Goal: Book appointment/travel/reservation

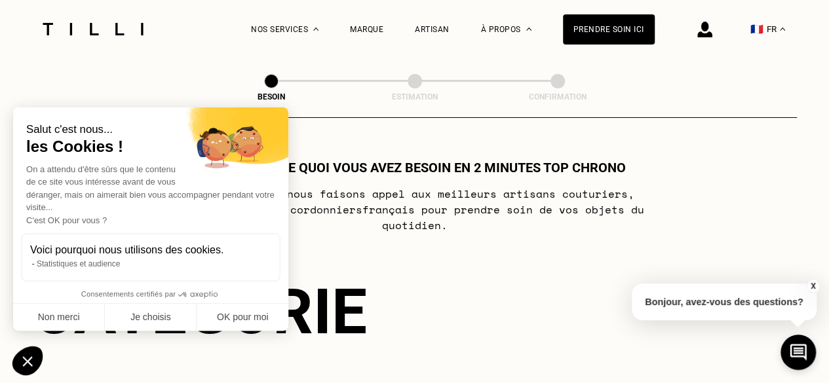
click at [498, 188] on p "[PERSON_NAME] nous faisons appel aux meilleurs artisans couturiers , maroquinie…" at bounding box center [415, 209] width 520 height 47
click at [241, 314] on button "OK pour moi" at bounding box center [243, 318] width 92 height 28
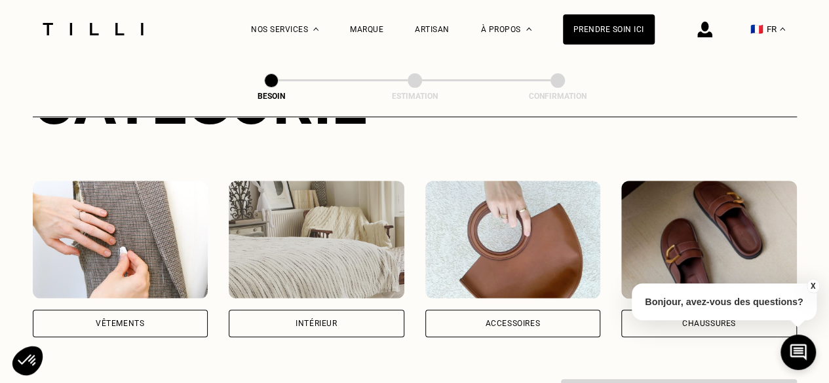
scroll to position [209, 0]
click at [139, 237] on img at bounding box center [121, 240] width 176 height 118
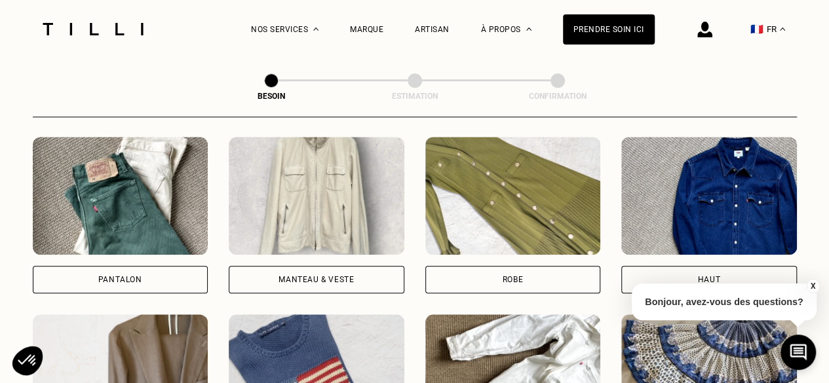
scroll to position [607, 0]
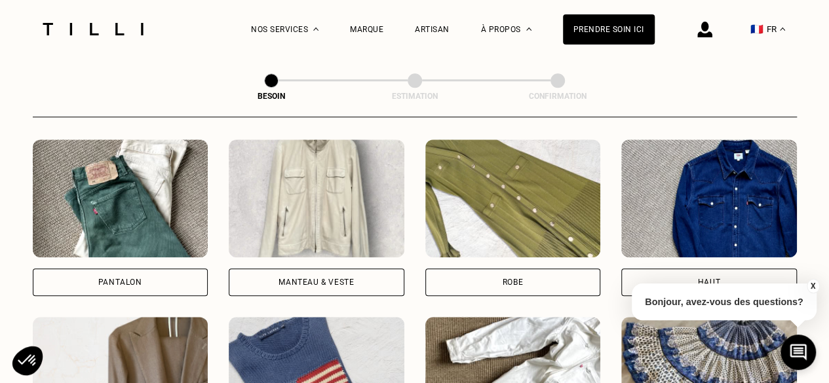
click at [495, 222] on img at bounding box center [513, 199] width 176 height 118
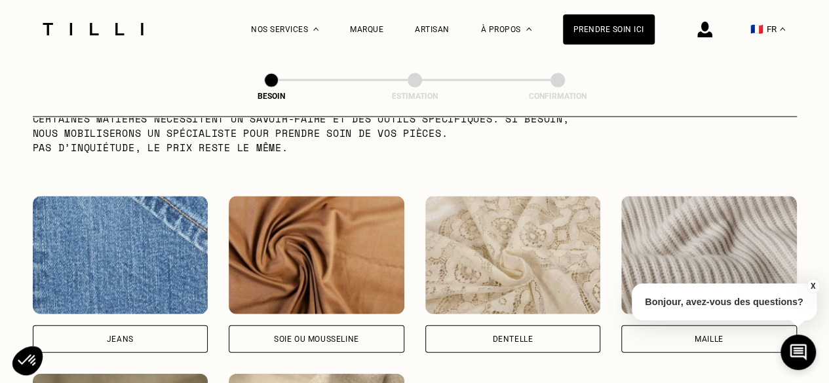
scroll to position [1345, 0]
click at [334, 261] on img at bounding box center [317, 256] width 176 height 118
select select "FR"
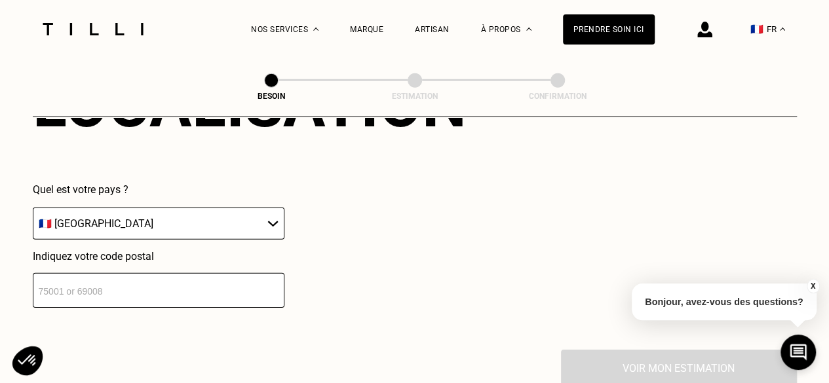
scroll to position [1895, 0]
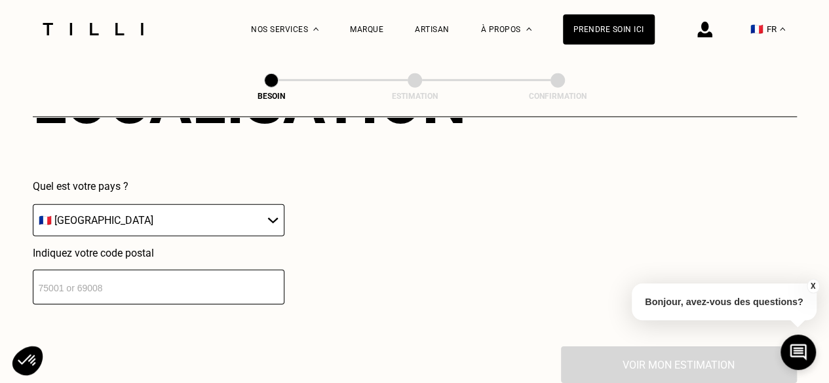
click at [215, 204] on select "🇩🇪 [GEOGRAPHIC_DATA] 🇦🇹 [GEOGRAPHIC_DATA] 🇧🇪 [GEOGRAPHIC_DATA] 🇧🇬 Bulgarie 🇨🇾 C…" at bounding box center [159, 220] width 252 height 32
click at [231, 279] on input "number" at bounding box center [159, 287] width 252 height 35
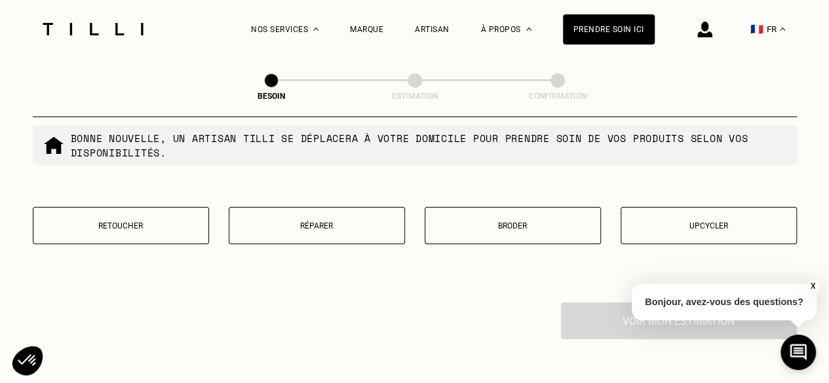
scroll to position [2273, 0]
type input "75010"
click at [182, 209] on button "Retoucher" at bounding box center [121, 225] width 176 height 37
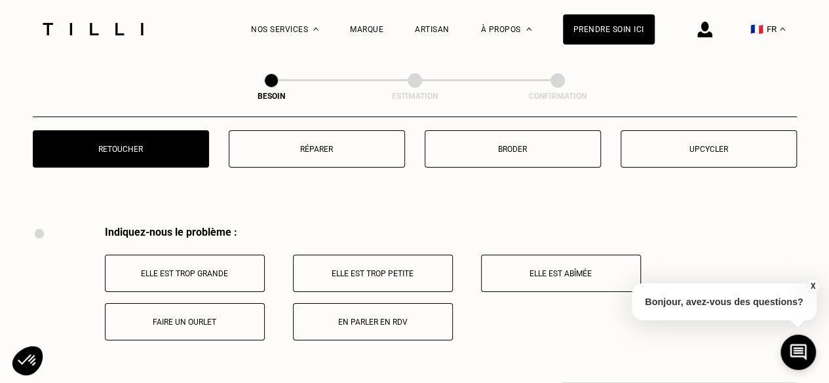
scroll to position [2288, 0]
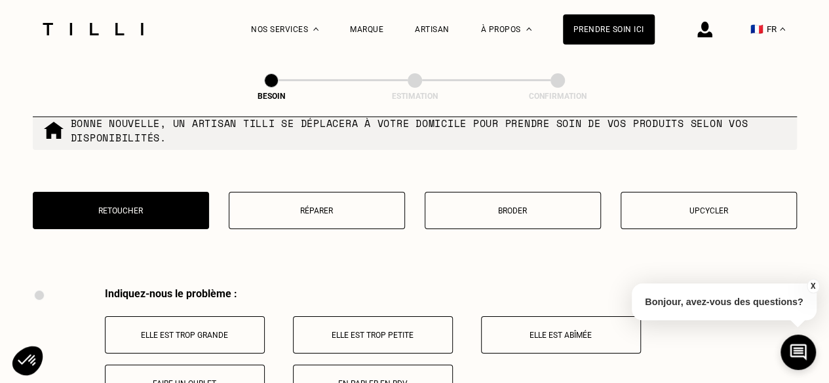
click at [338, 206] on p "Réparer" at bounding box center [317, 210] width 162 height 9
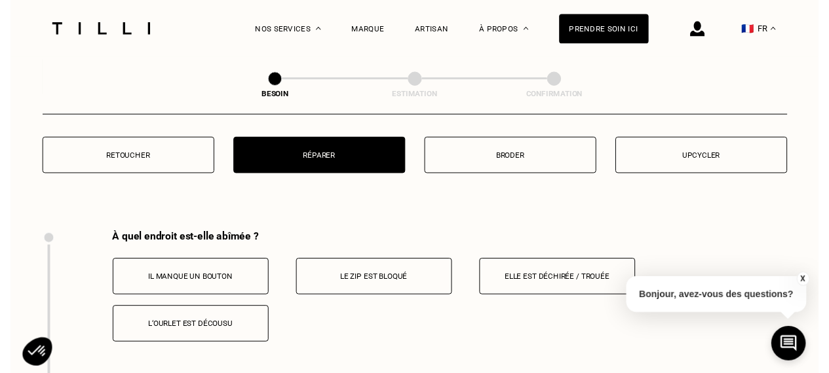
scroll to position [2342, 0]
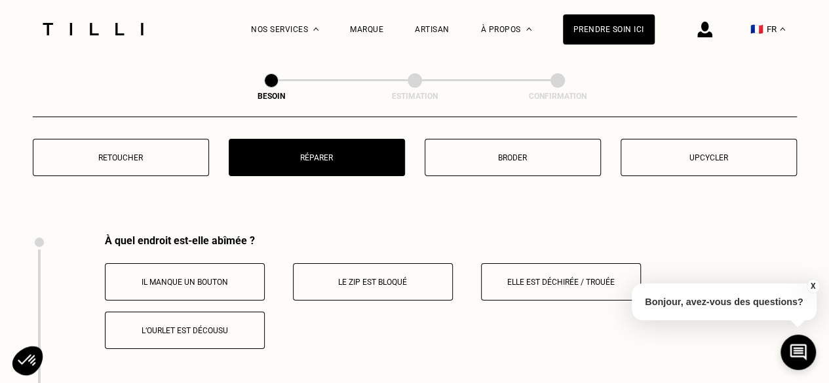
click at [646, 158] on button "Upcycler" at bounding box center [708, 157] width 176 height 37
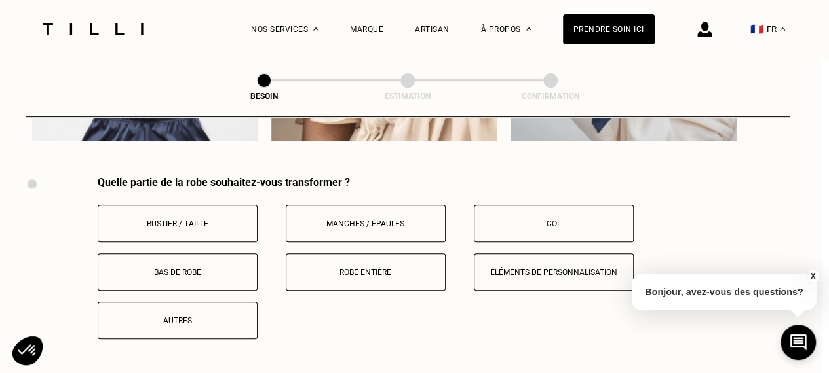
scroll to position [2680, 8]
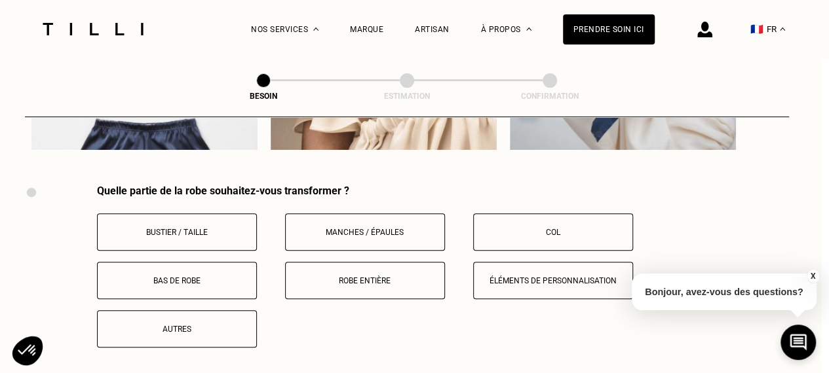
click at [408, 231] on button "Manches / Épaules" at bounding box center [365, 232] width 160 height 37
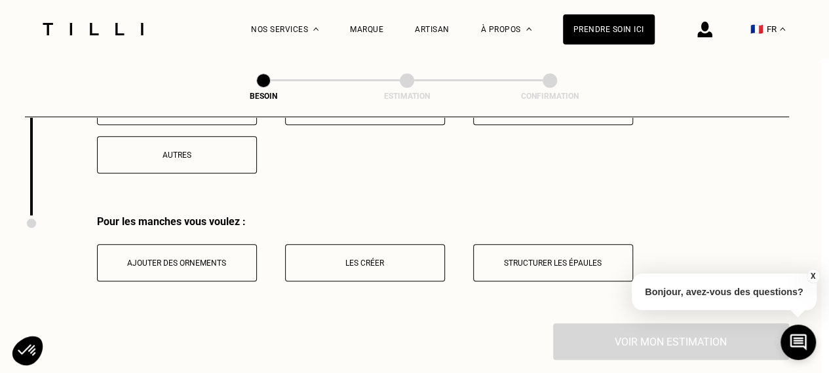
scroll to position [2853, 8]
click at [400, 259] on p "Les créer" at bounding box center [364, 263] width 145 height 9
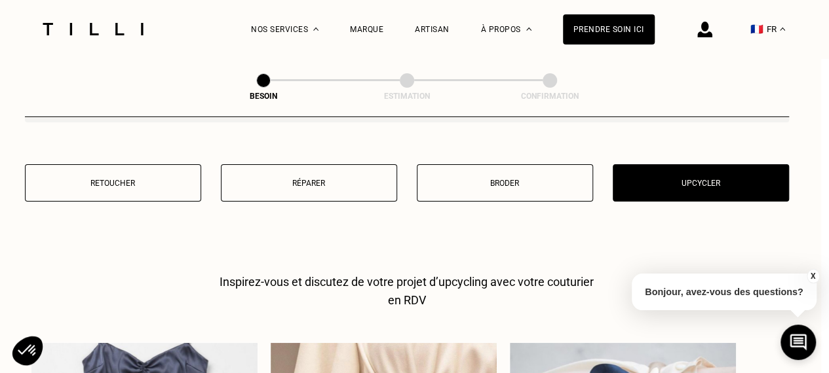
scroll to position [2318, 8]
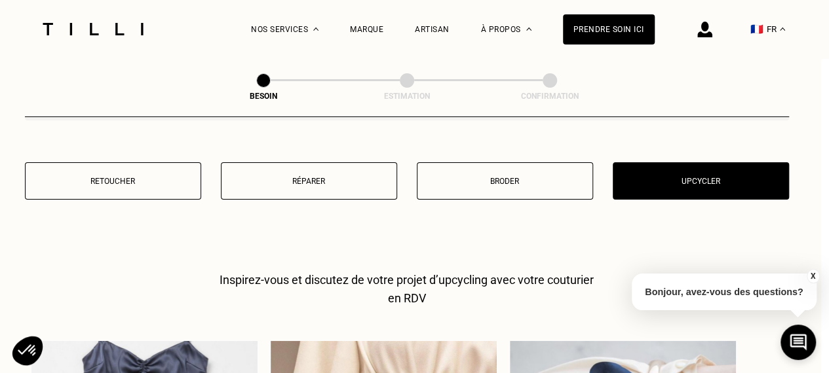
drag, startPoint x: 478, startPoint y: 193, endPoint x: 486, endPoint y: 180, distance: 15.8
click at [486, 180] on div "Retoucher Réparer Broder Upcycler" at bounding box center [407, 189] width 764 height 54
click at [486, 180] on button "Broder" at bounding box center [505, 180] width 176 height 37
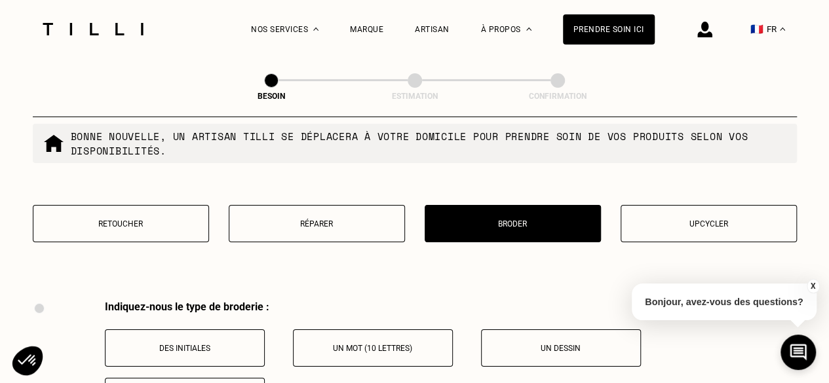
scroll to position [2273, 0]
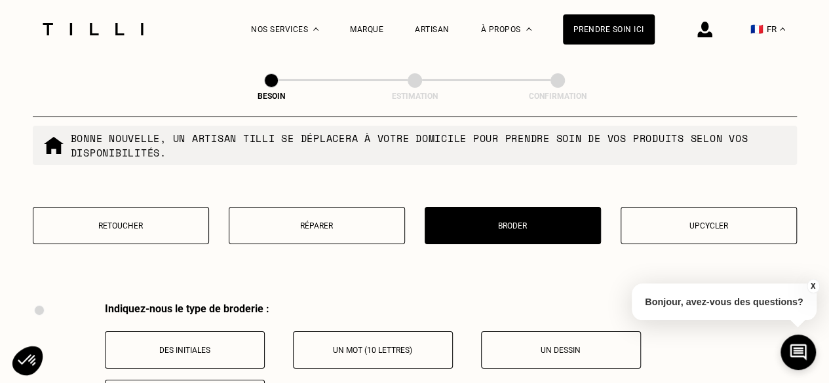
click at [166, 221] on p "Retoucher" at bounding box center [121, 225] width 162 height 9
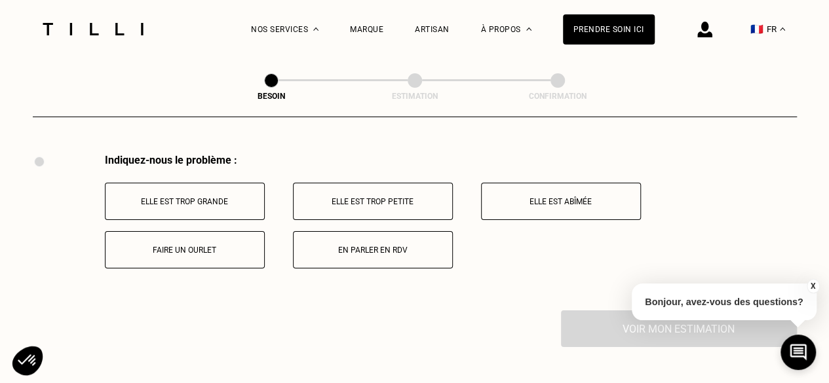
scroll to position [2423, 0]
click at [183, 182] on button "Elle est trop grande" at bounding box center [185, 200] width 160 height 37
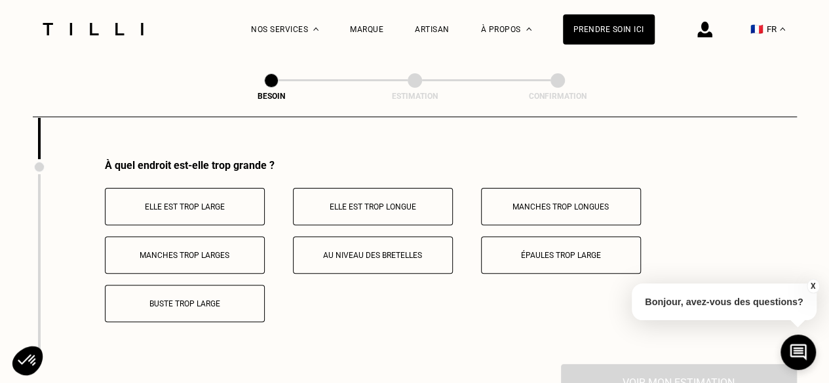
scroll to position [2578, 0]
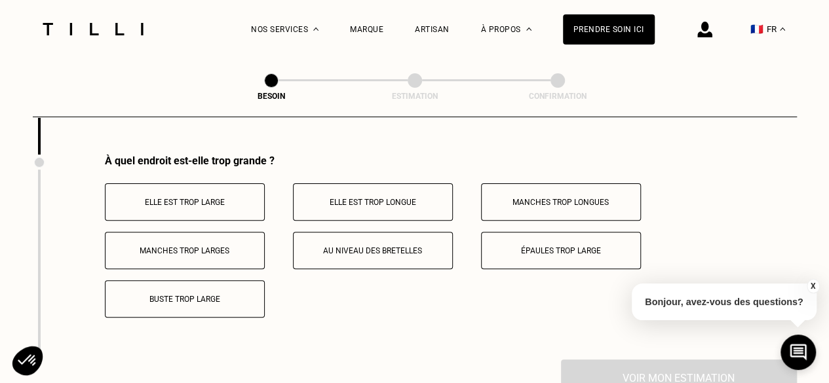
click at [400, 204] on button "Elle est trop longue" at bounding box center [373, 201] width 160 height 37
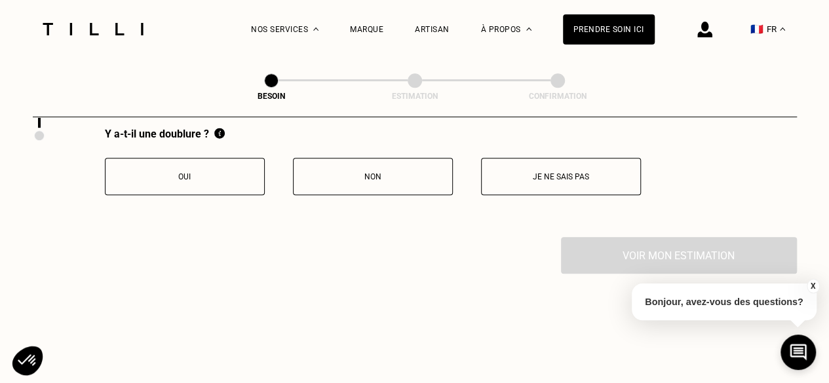
scroll to position [2819, 0]
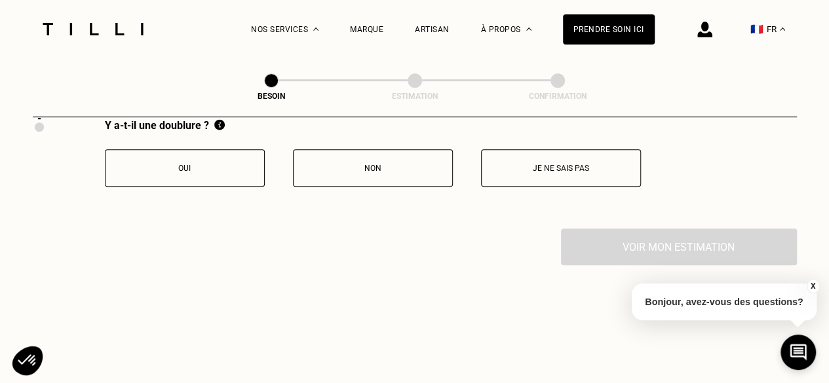
click at [385, 137] on div "Y a-t-il une doublure ? Oui Non Je ne sais pas" at bounding box center [373, 152] width 536 height 67
click at [397, 170] on button "Non" at bounding box center [373, 167] width 160 height 37
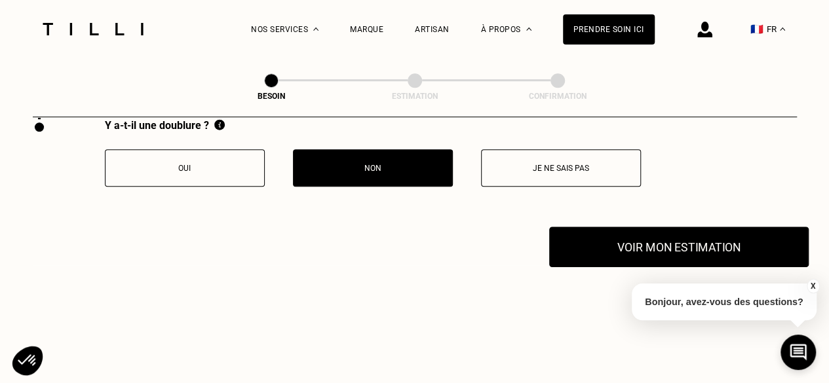
click at [674, 227] on button "Voir mon estimation" at bounding box center [678, 247] width 259 height 41
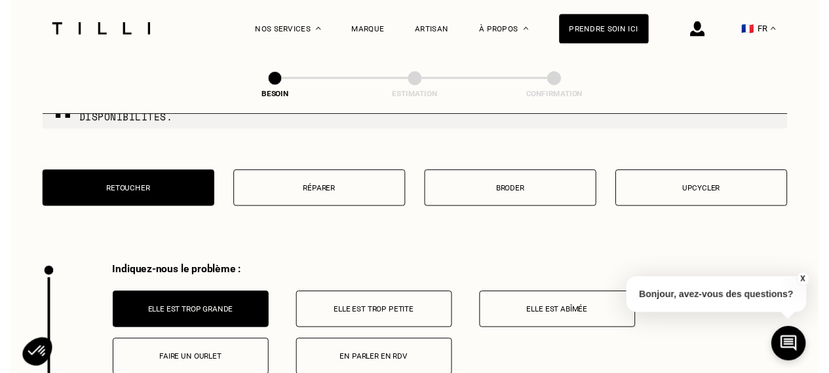
scroll to position [2332, 0]
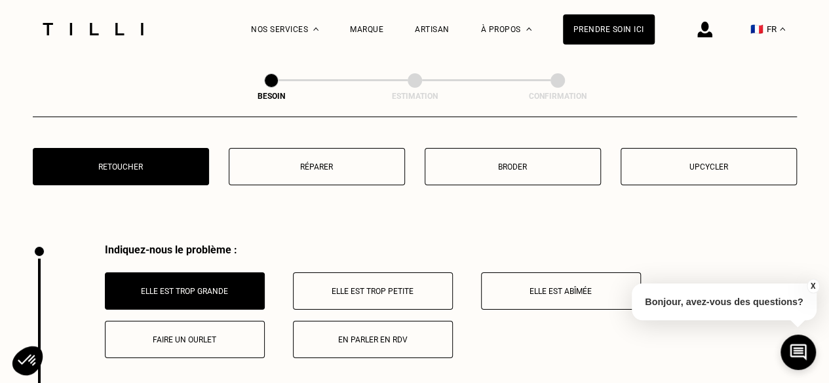
click at [696, 162] on p "Upcycler" at bounding box center [709, 166] width 162 height 9
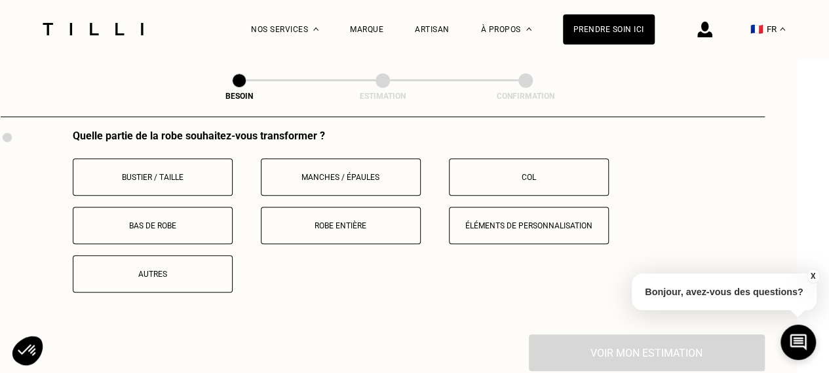
scroll to position [2735, 32]
click at [356, 178] on button "Manches / Épaules" at bounding box center [341, 176] width 160 height 37
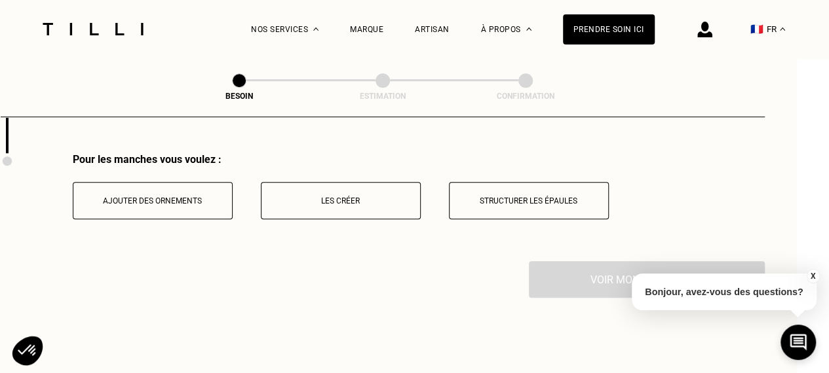
scroll to position [2925, 32]
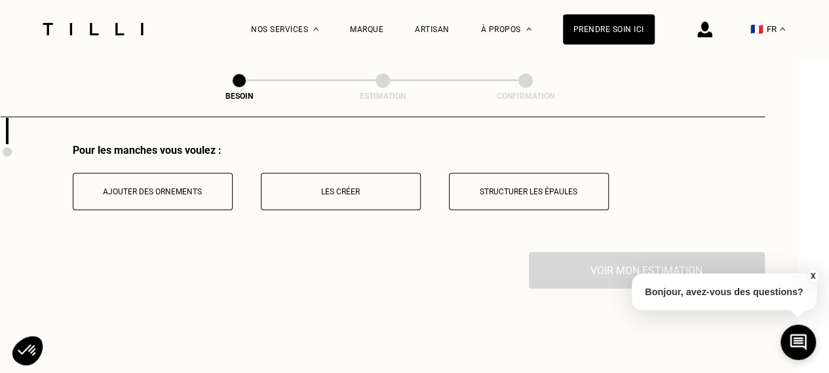
click at [356, 195] on button "Les créer" at bounding box center [341, 191] width 160 height 37
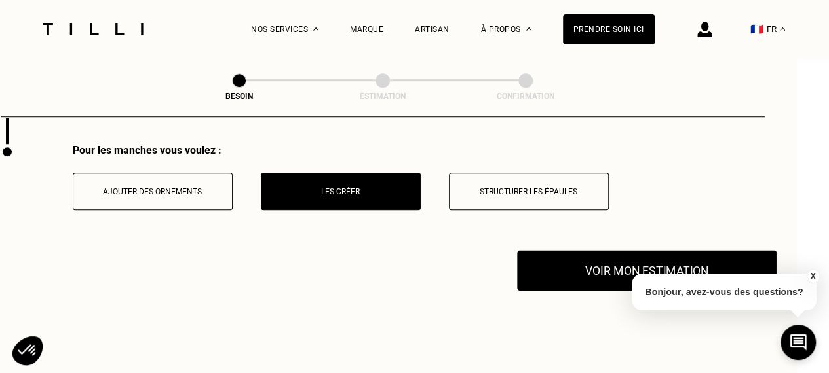
click at [616, 275] on button "Voir mon estimation" at bounding box center [646, 270] width 259 height 41
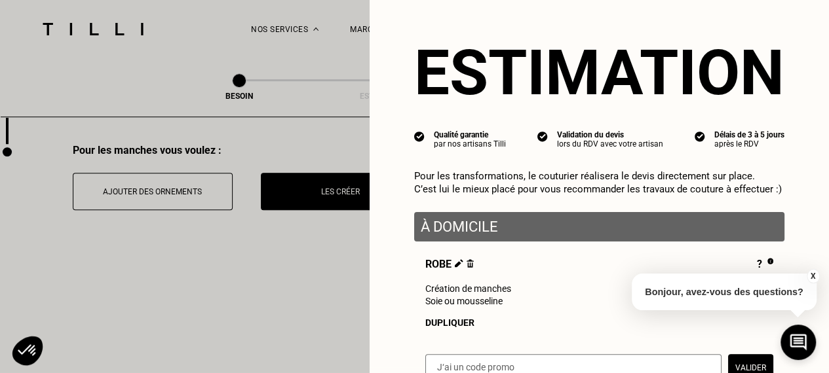
scroll to position [5, 0]
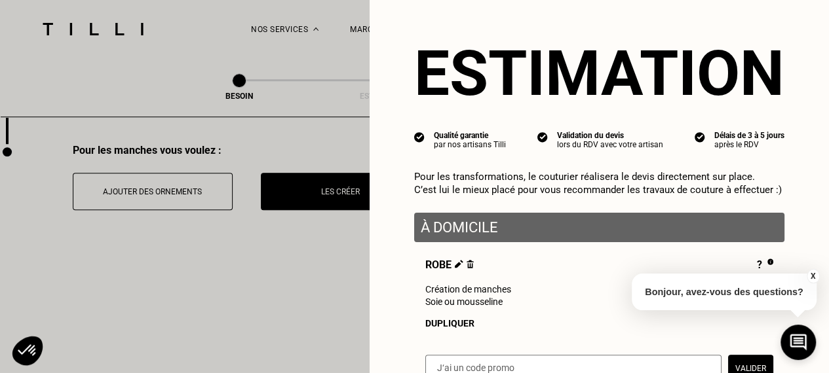
click at [469, 366] on input "text" at bounding box center [573, 369] width 296 height 28
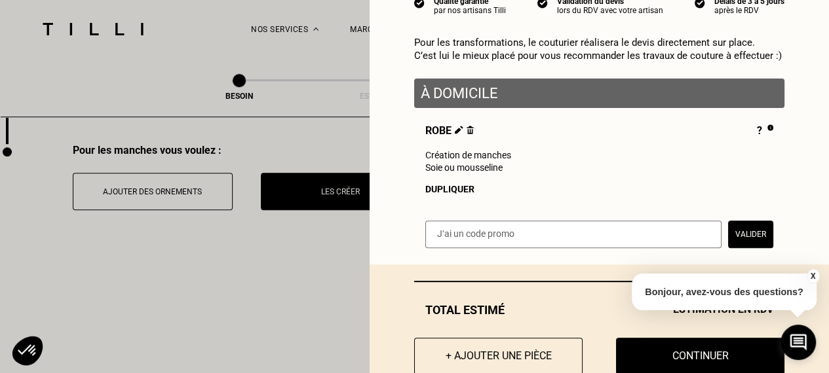
paste input "7554568"
type input "7554568"
click at [742, 233] on button "Valider" at bounding box center [750, 235] width 45 height 28
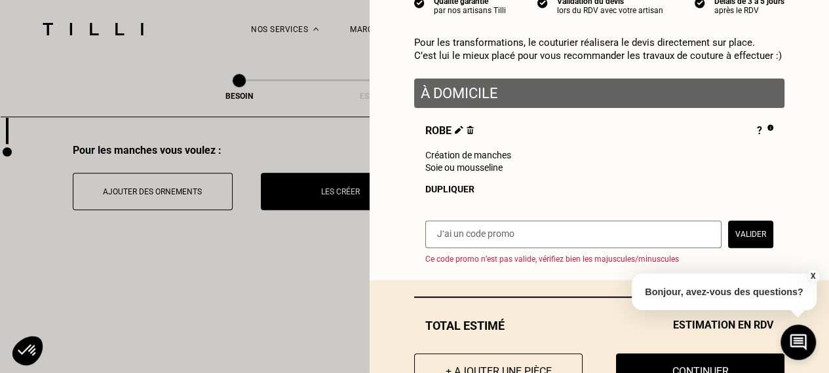
click at [493, 240] on input "text" at bounding box center [573, 235] width 296 height 28
paste input "TILLIpTX5nwM"
type input "TILLIpTX5nwM"
click at [736, 227] on button "Valider" at bounding box center [750, 235] width 45 height 28
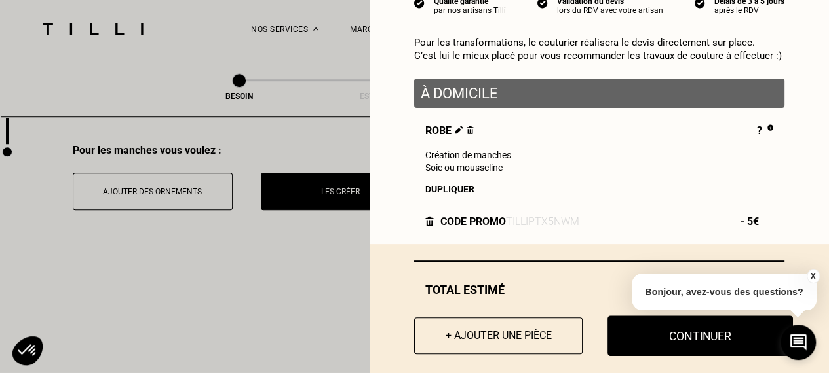
click at [706, 347] on button "Continuer" at bounding box center [699, 336] width 185 height 41
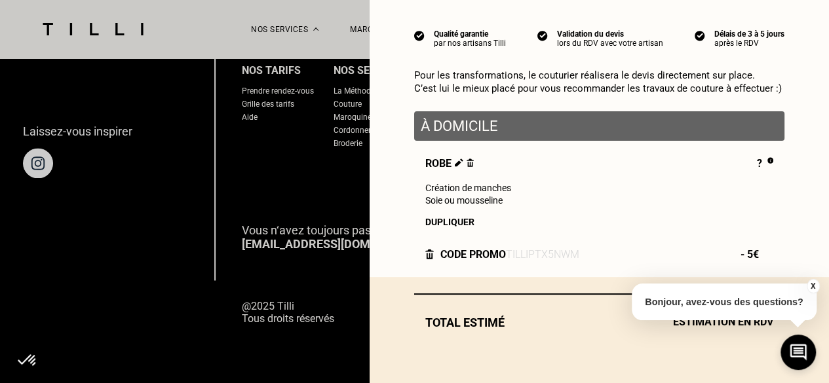
scroll to position [111, 0]
select select "FR"
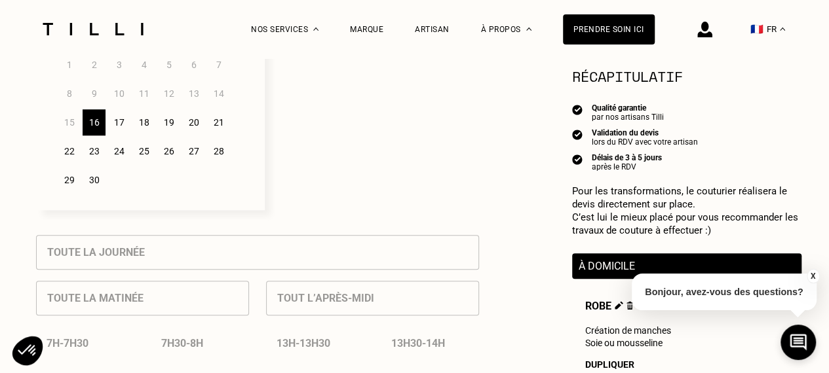
scroll to position [404, 0]
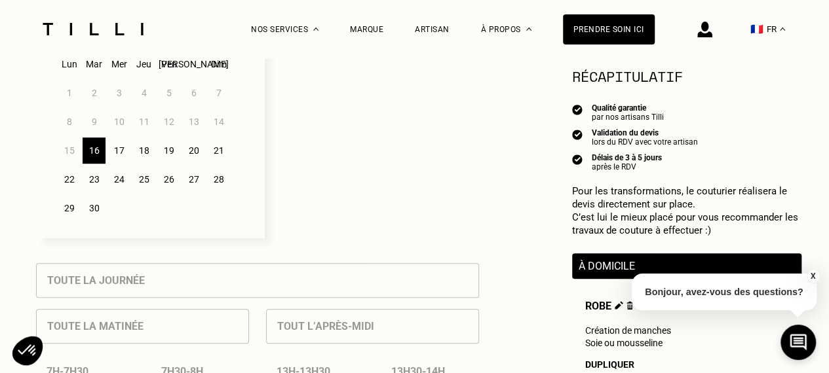
click at [139, 147] on div "18" at bounding box center [143, 151] width 23 height 26
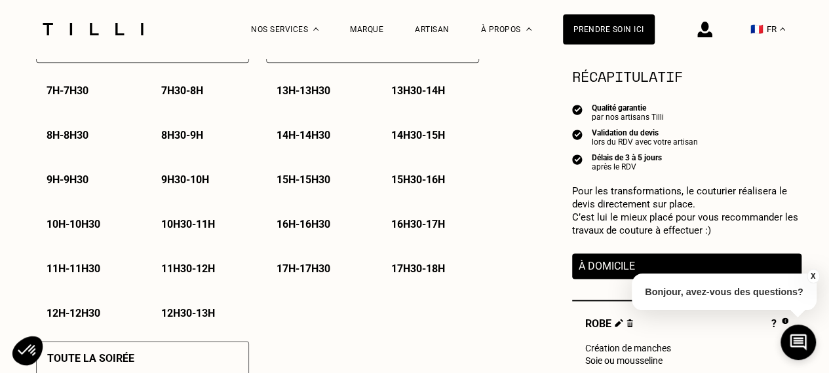
scroll to position [683, 0]
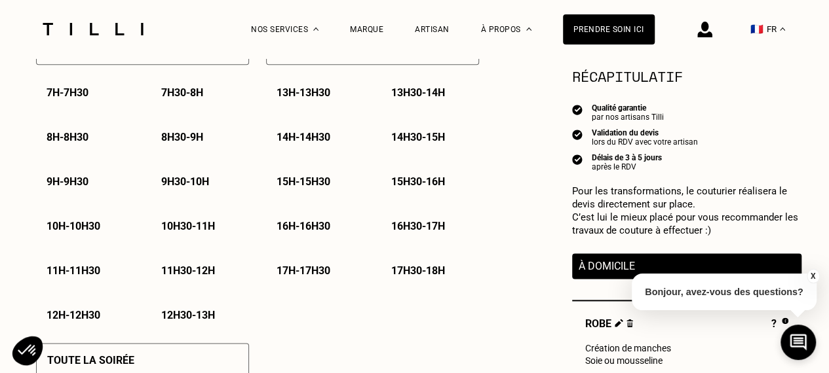
click at [309, 104] on div "13h - 13h30" at bounding box center [315, 92] width 98 height 33
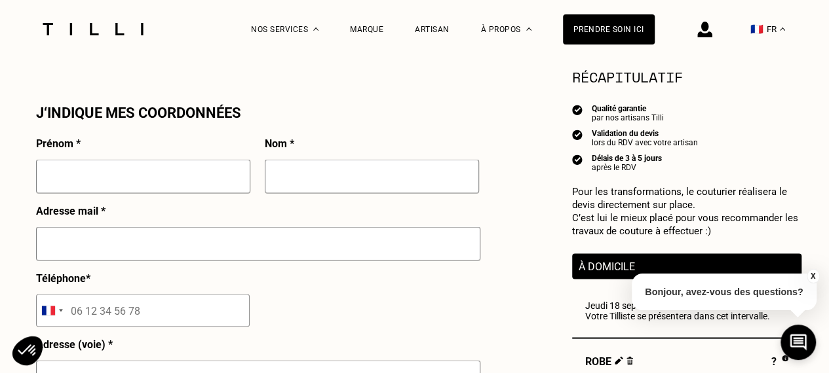
scroll to position [1169, 0]
click at [183, 169] on input "text" at bounding box center [143, 176] width 214 height 34
click at [186, 193] on input "text" at bounding box center [143, 176] width 214 height 34
type input "Adriane"
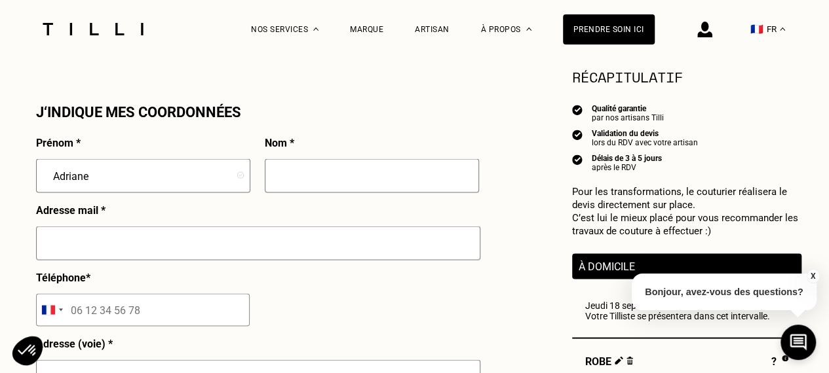
click at [299, 179] on input "text" at bounding box center [372, 176] width 214 height 34
type input "[PERSON_NAME]"
click at [262, 259] on input "text" at bounding box center [258, 243] width 444 height 34
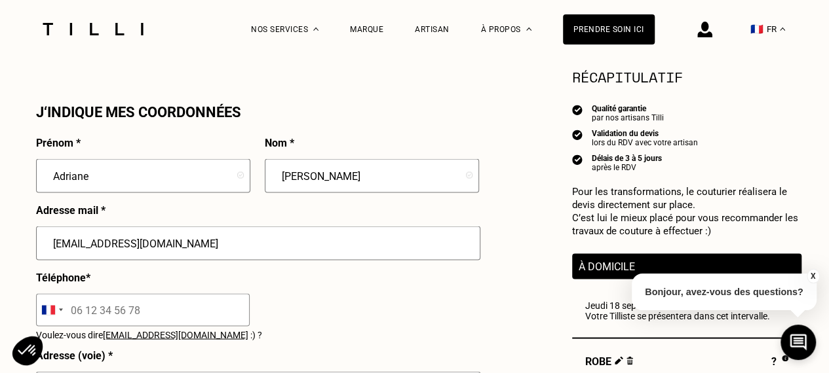
type input "[EMAIL_ADDRESS][DOMAIN_NAME]"
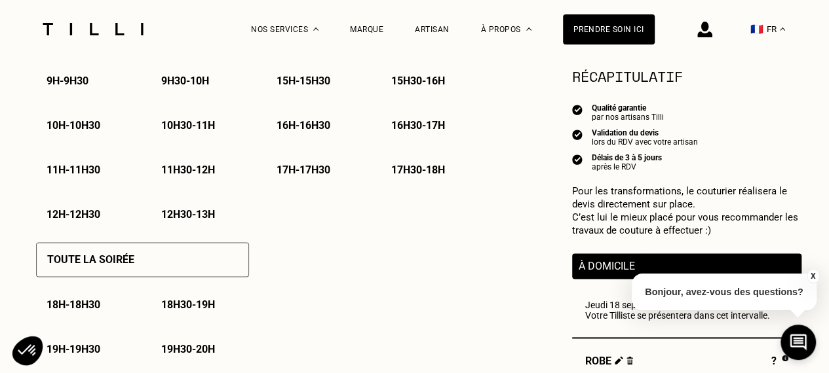
scroll to position [817, 0]
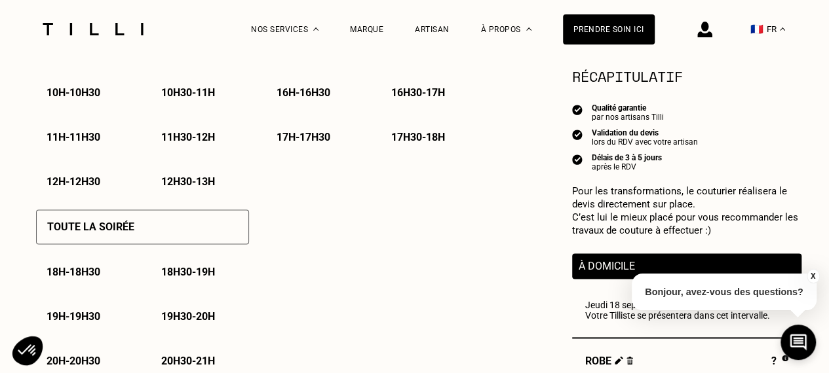
click at [618, 364] on img at bounding box center [619, 360] width 9 height 9
select select "FR"
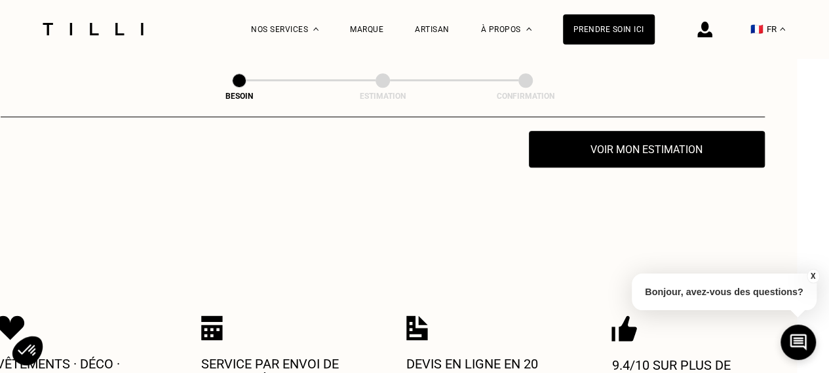
scroll to position [3048, 32]
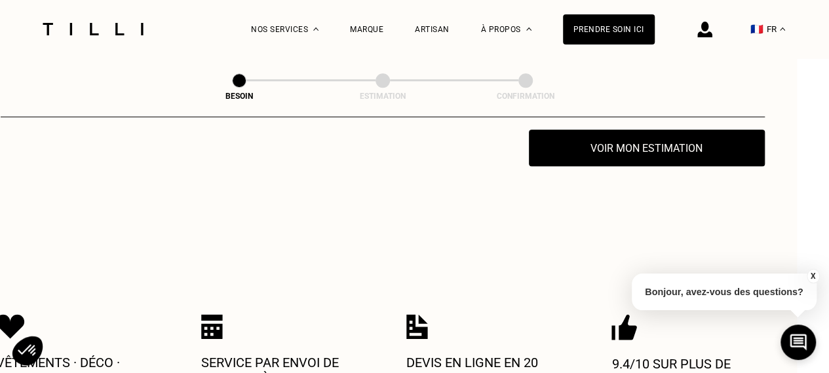
drag, startPoint x: 645, startPoint y: 148, endPoint x: 617, endPoint y: 267, distance: 122.4
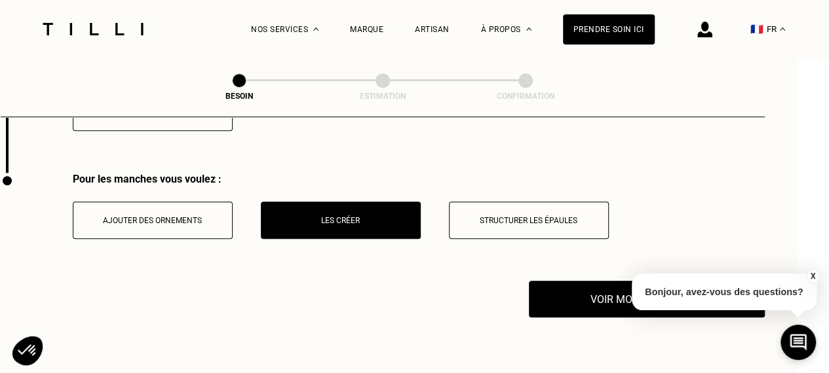
scroll to position [2897, 32]
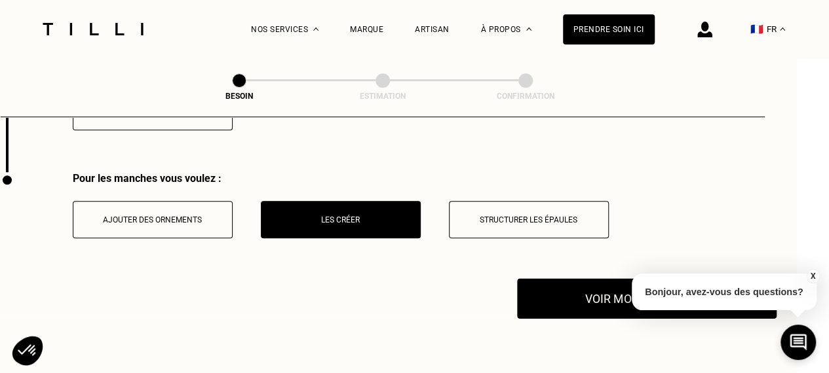
click at [576, 281] on button "Voir mon estimation" at bounding box center [646, 298] width 259 height 41
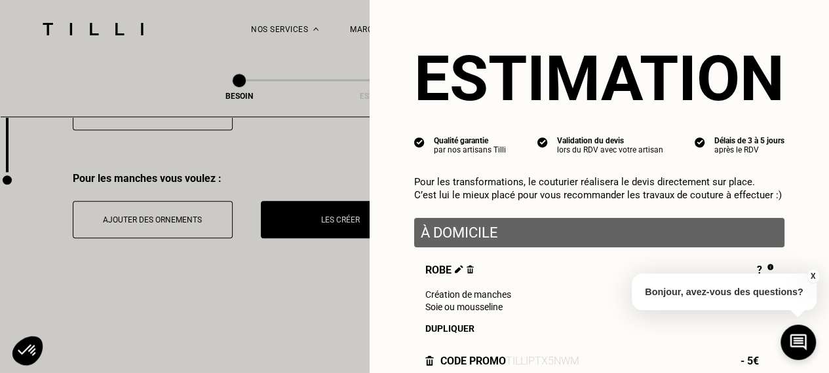
scroll to position [159, 0]
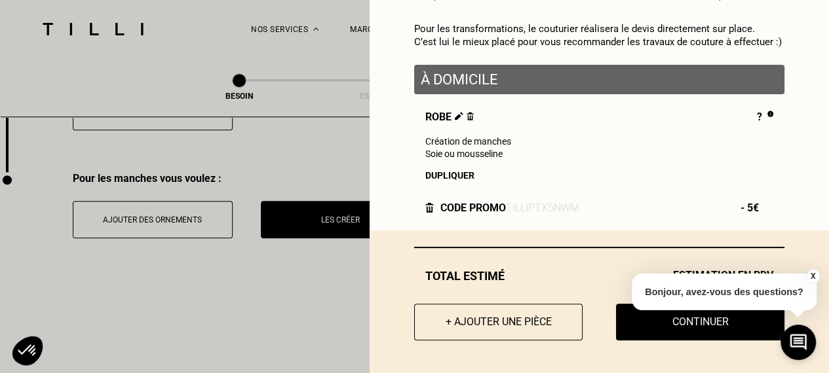
click at [487, 202] on div "Code promo" at bounding box center [473, 208] width 66 height 12
click at [425, 208] on img at bounding box center [429, 207] width 9 height 10
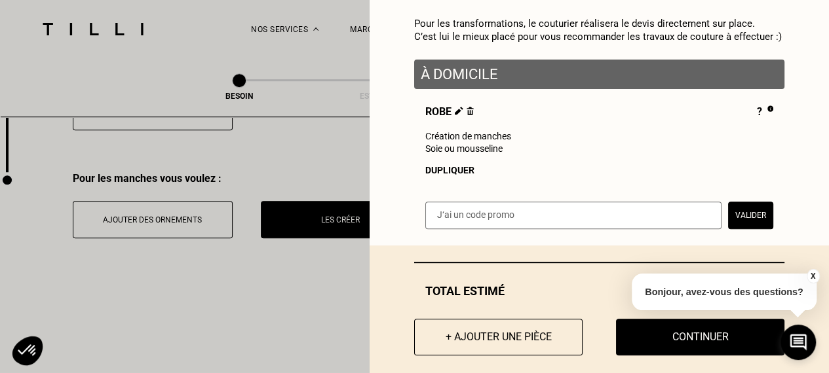
click at [499, 213] on input "text" at bounding box center [573, 216] width 296 height 28
paste input "TILLIpedes0x"
type input "TILLIpedes0x"
click at [749, 216] on button "Valider" at bounding box center [750, 216] width 45 height 28
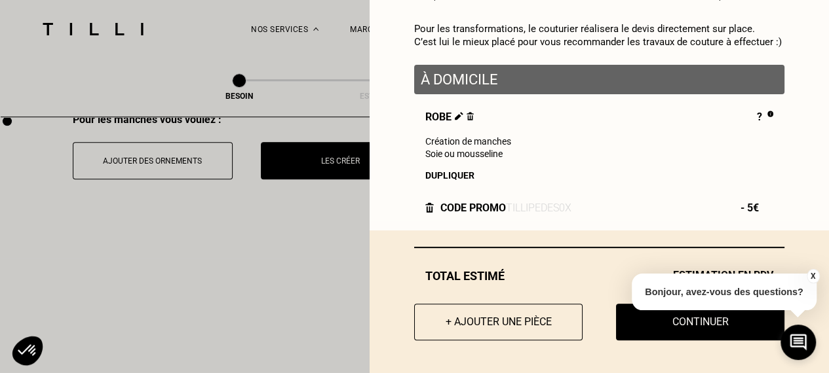
scroll to position [2959, 32]
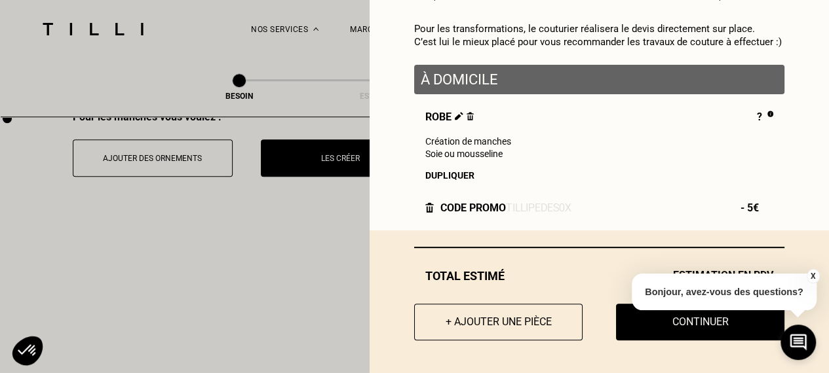
click at [669, 320] on div "X Bonjour, avez-vous des questions?" at bounding box center [724, 290] width 185 height 62
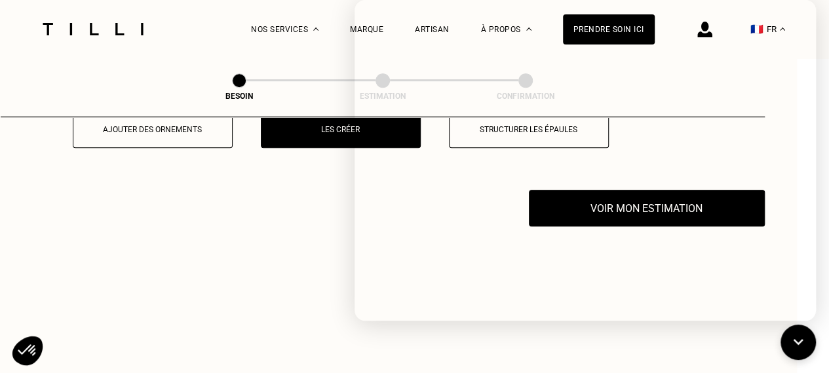
scroll to position [2995, 32]
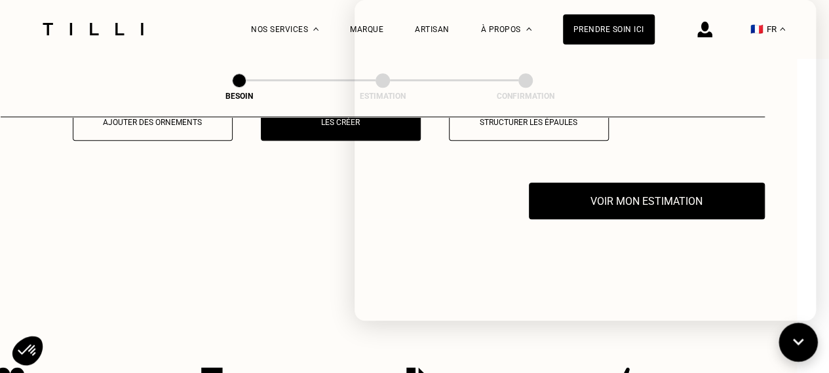
click at [789, 330] on icon at bounding box center [799, 343] width 22 height 35
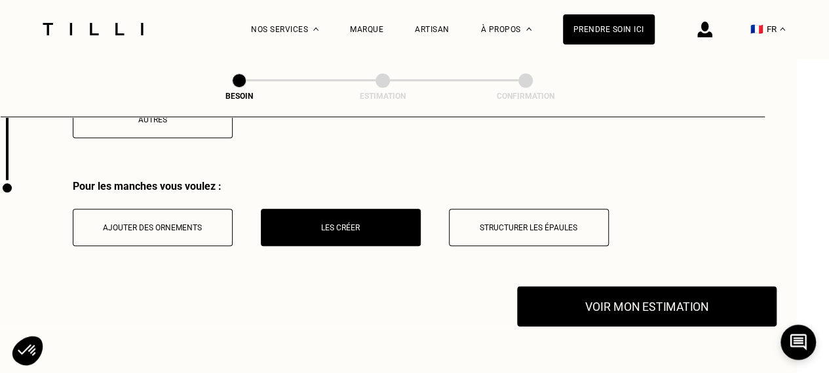
scroll to position [2889, 32]
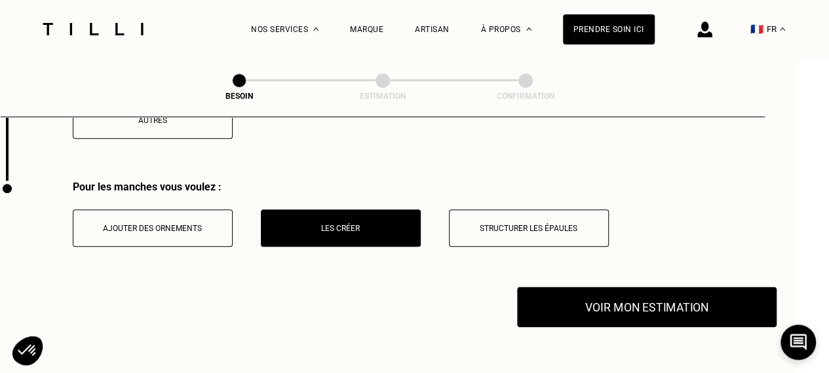
click at [594, 292] on button "Voir mon estimation" at bounding box center [646, 307] width 259 height 41
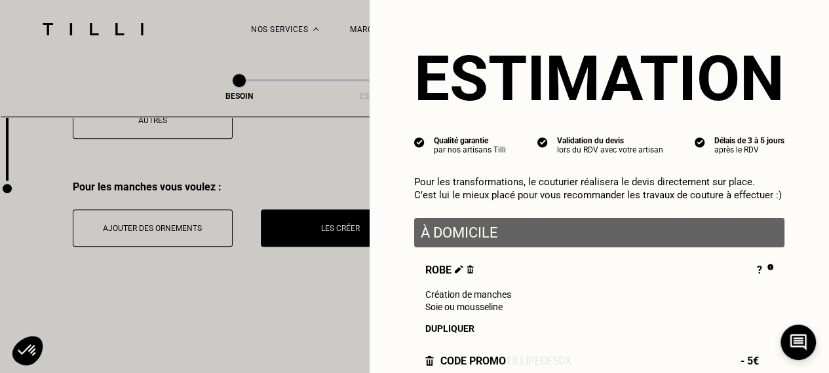
scroll to position [109, 0]
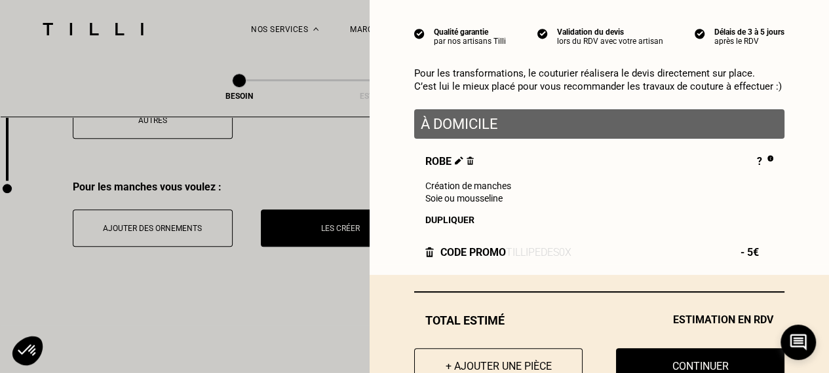
click at [425, 251] on div "Code promo TILLIpedes0x" at bounding box center [498, 252] width 146 height 12
click at [425, 257] on img at bounding box center [429, 252] width 9 height 10
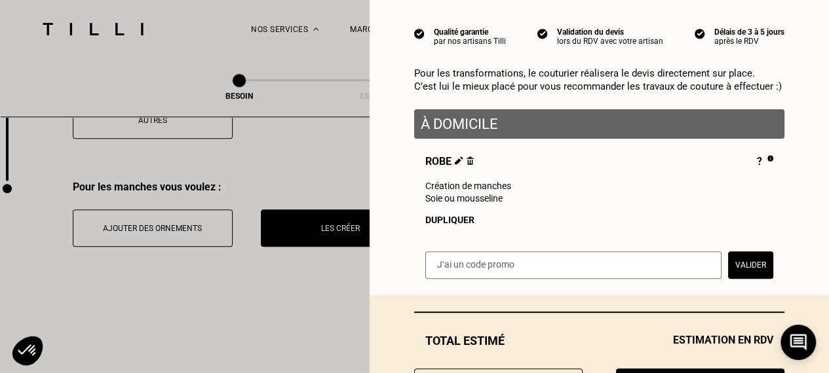
click at [449, 264] on input "text" at bounding box center [573, 266] width 296 height 28
paste input "TILLIpedes0x"
type input "TILLIpedes0x"
click at [739, 273] on button "Valider" at bounding box center [750, 266] width 45 height 28
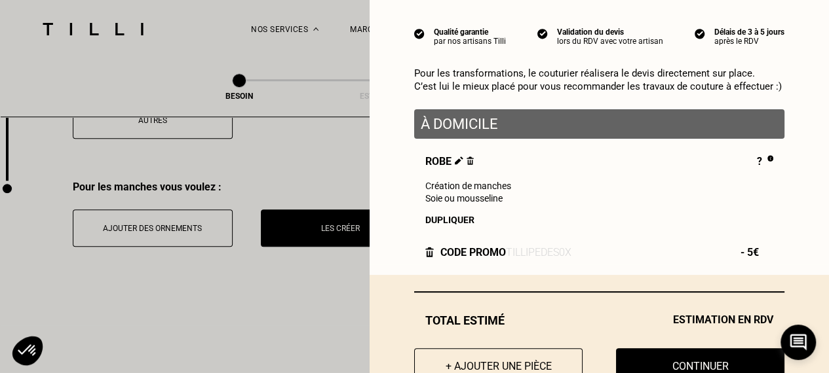
scroll to position [159, 0]
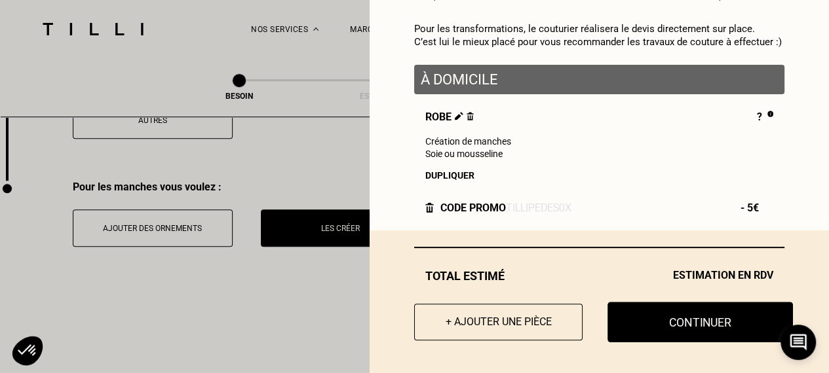
click at [701, 333] on button "Continuer" at bounding box center [699, 322] width 185 height 41
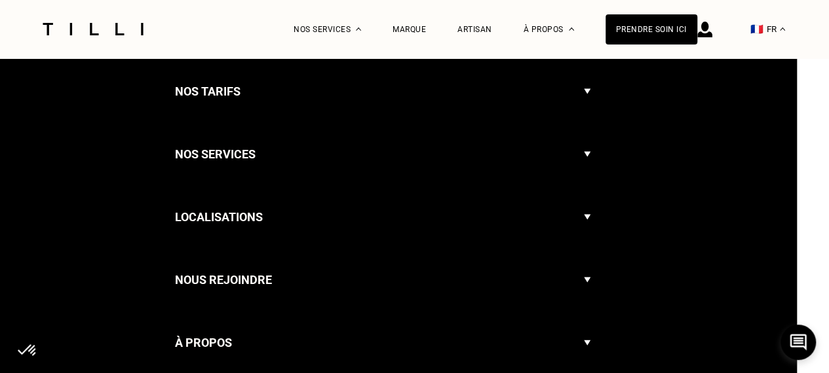
select select "FR"
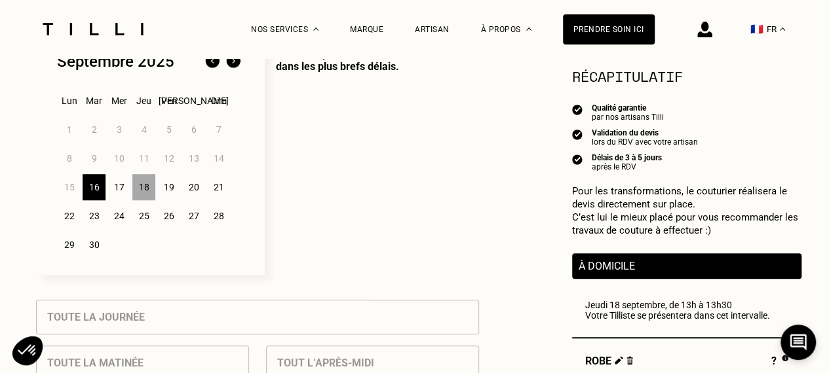
scroll to position [396, 0]
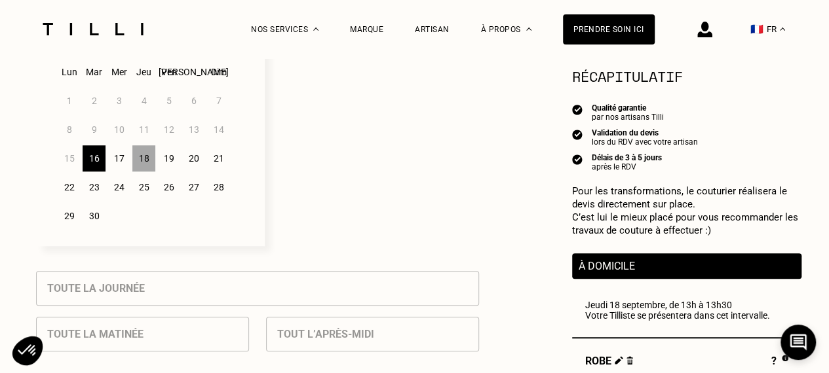
click at [145, 161] on div "18" at bounding box center [143, 158] width 23 height 26
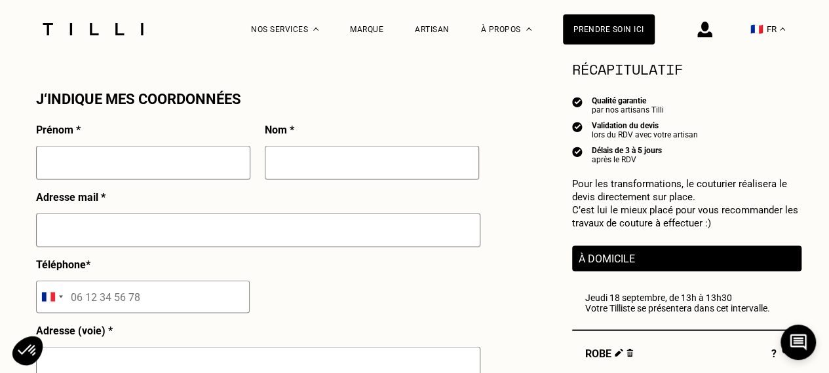
scroll to position [1183, 0]
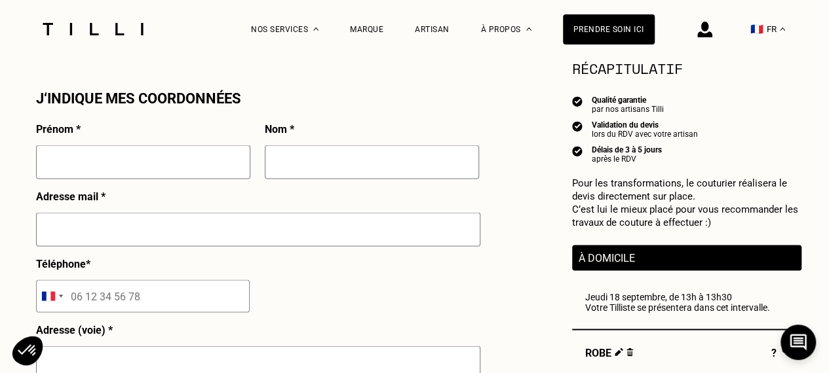
drag, startPoint x: 172, startPoint y: 145, endPoint x: 173, endPoint y: 156, distance: 11.2
click at [173, 156] on div "Prénom *" at bounding box center [143, 156] width 214 height 67
click at [173, 156] on input "text" at bounding box center [143, 162] width 214 height 34
type input "[PERSON_NAME]"
click at [320, 162] on input "text" at bounding box center [372, 162] width 214 height 34
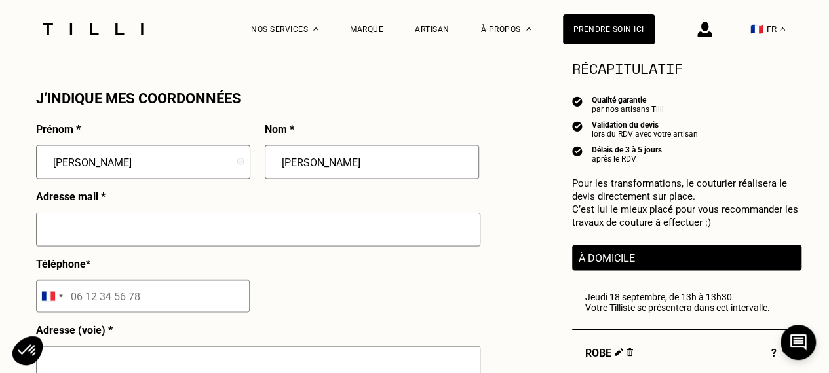
type input "[PERSON_NAME]"
click at [252, 226] on input "text" at bounding box center [258, 229] width 444 height 34
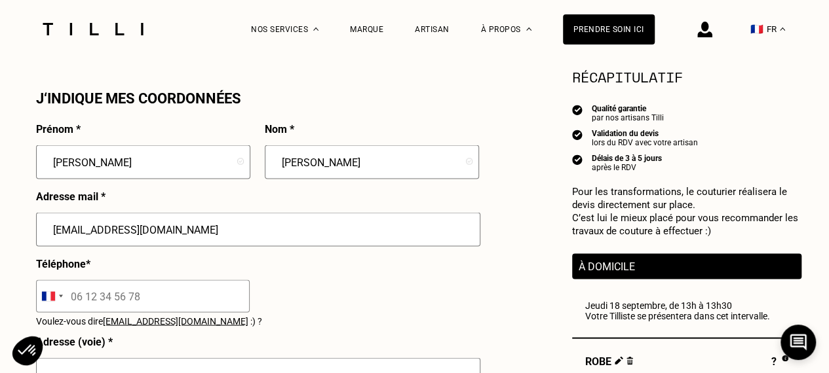
type input "[EMAIL_ADDRESS][DOMAIN_NAME]"
click at [111, 303] on input "tel" at bounding box center [143, 296] width 214 height 33
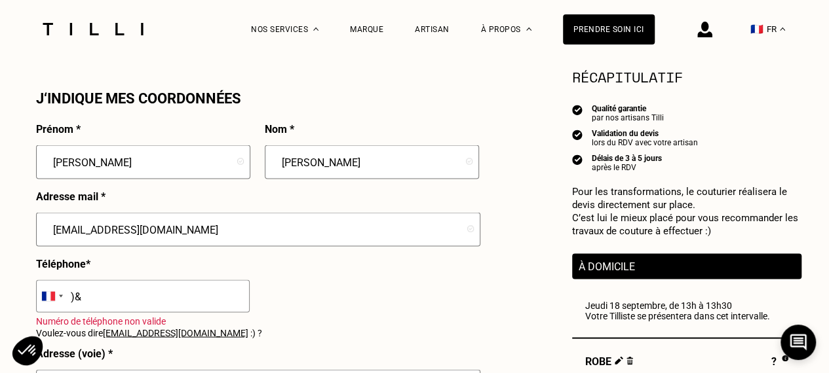
type input ")"
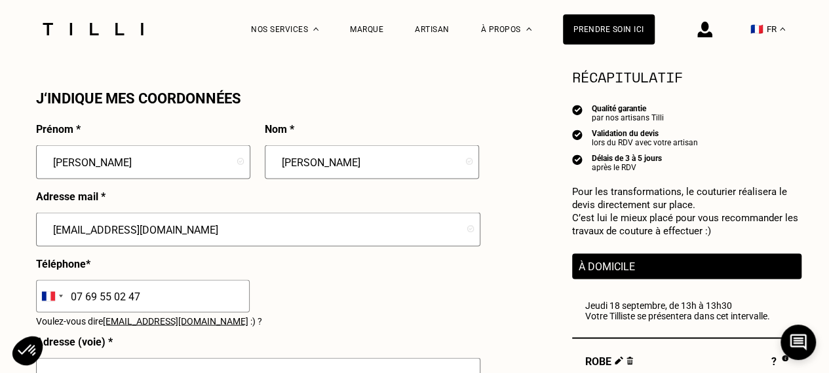
type input "07 69 55 02 47"
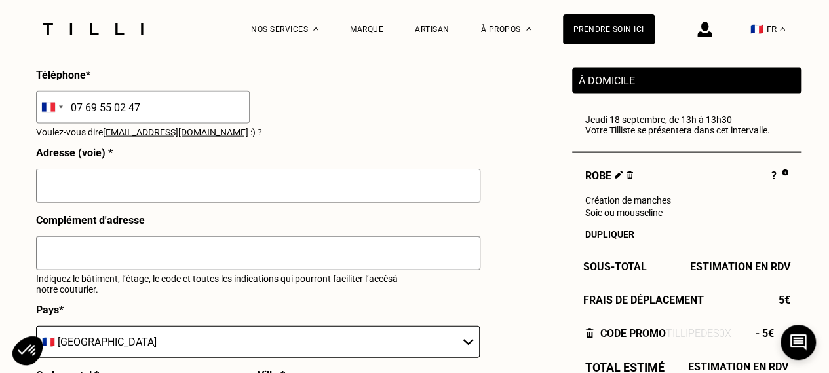
scroll to position [1382, 0]
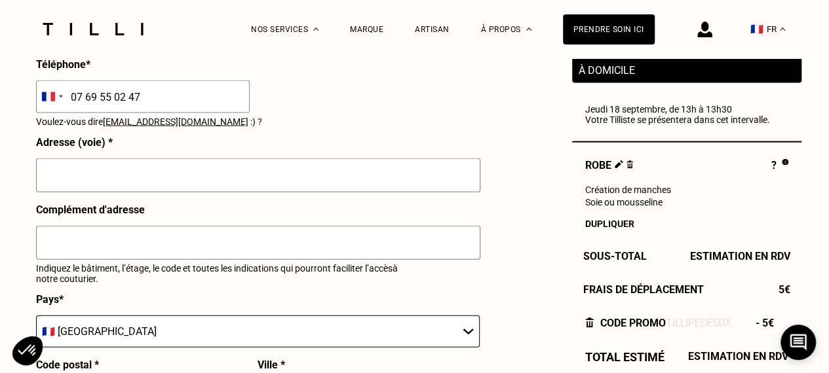
click at [259, 175] on input "text" at bounding box center [258, 176] width 444 height 34
type input "[STREET_ADDRESS]"
click at [197, 253] on input "text" at bounding box center [258, 243] width 444 height 34
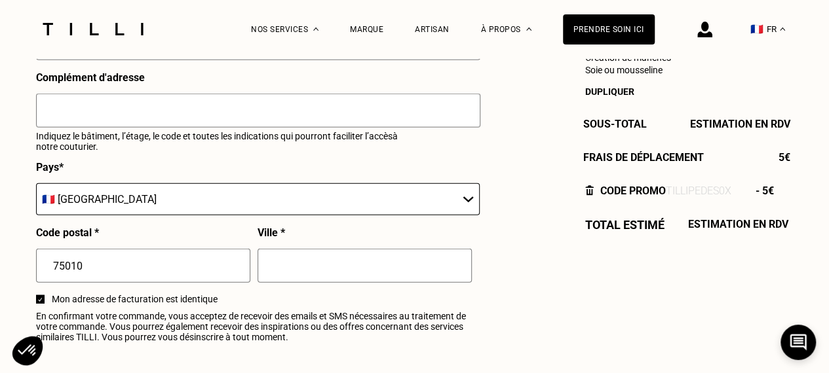
scroll to position [1517, 0]
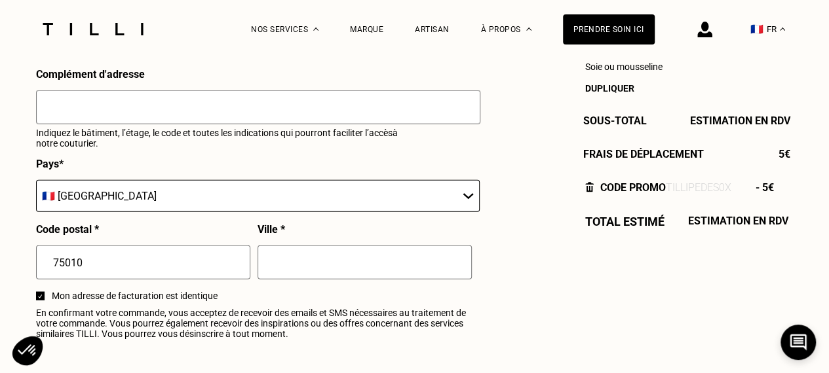
click at [291, 257] on input "text" at bounding box center [364, 263] width 214 height 34
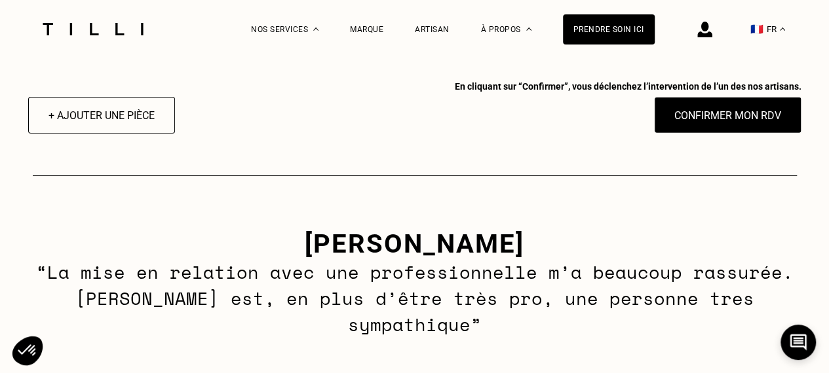
scroll to position [1850, 0]
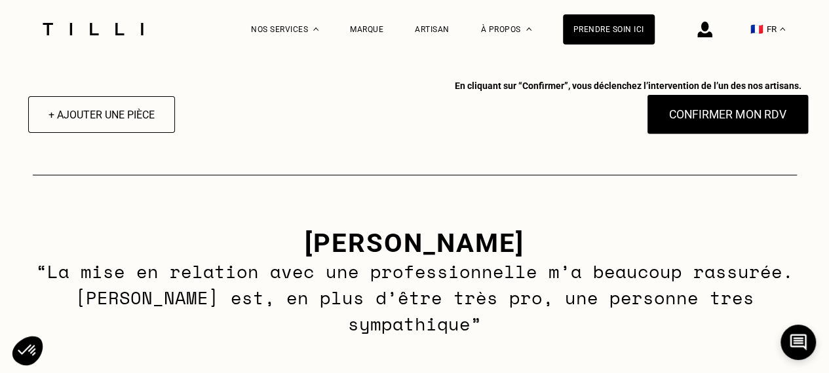
type input "[GEOGRAPHIC_DATA]"
click at [733, 127] on button "Confirmer mon RDV" at bounding box center [727, 114] width 162 height 41
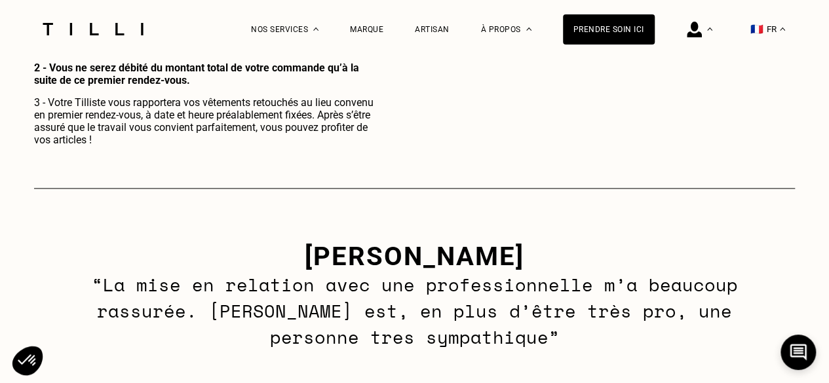
scroll to position [749, 0]
